Goal: Task Accomplishment & Management: Use online tool/utility

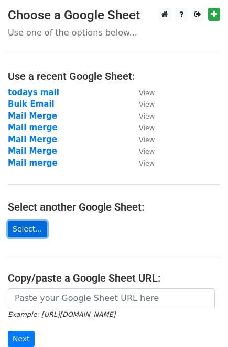
click at [27, 229] on link "Select..." at bounding box center [27, 229] width 39 height 16
click at [21, 229] on link "Select..." at bounding box center [27, 229] width 39 height 16
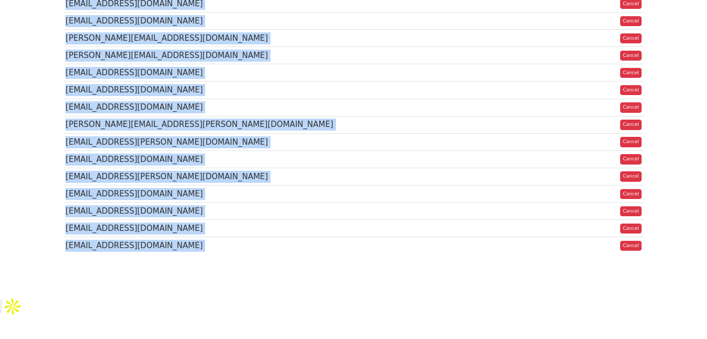
scroll to position [800, 0]
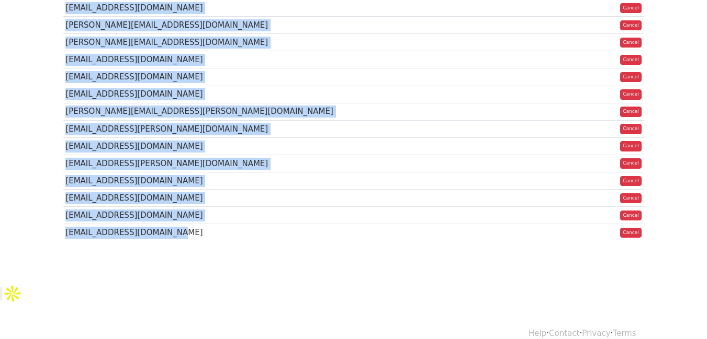
drag, startPoint x: 66, startPoint y: 61, endPoint x: 165, endPoint y: 242, distance: 206.2
copy tbody "[EMAIL_ADDRESS][DOMAIN_NAME] Cancel [EMAIL_ADDRESS][DOMAIN_NAME] Cancel [EMAIL_…"
